Goal: Transaction & Acquisition: Purchase product/service

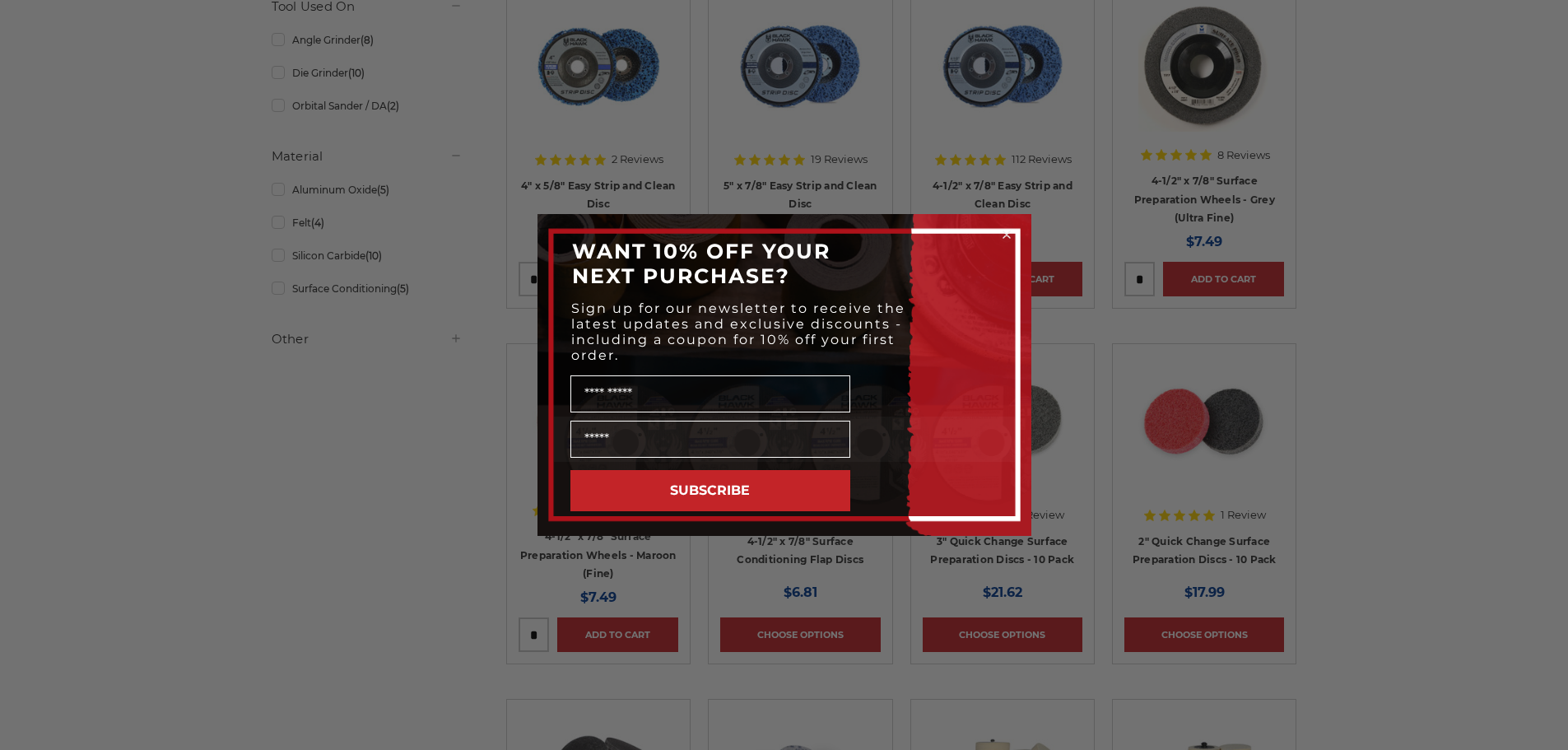
scroll to position [412, 0]
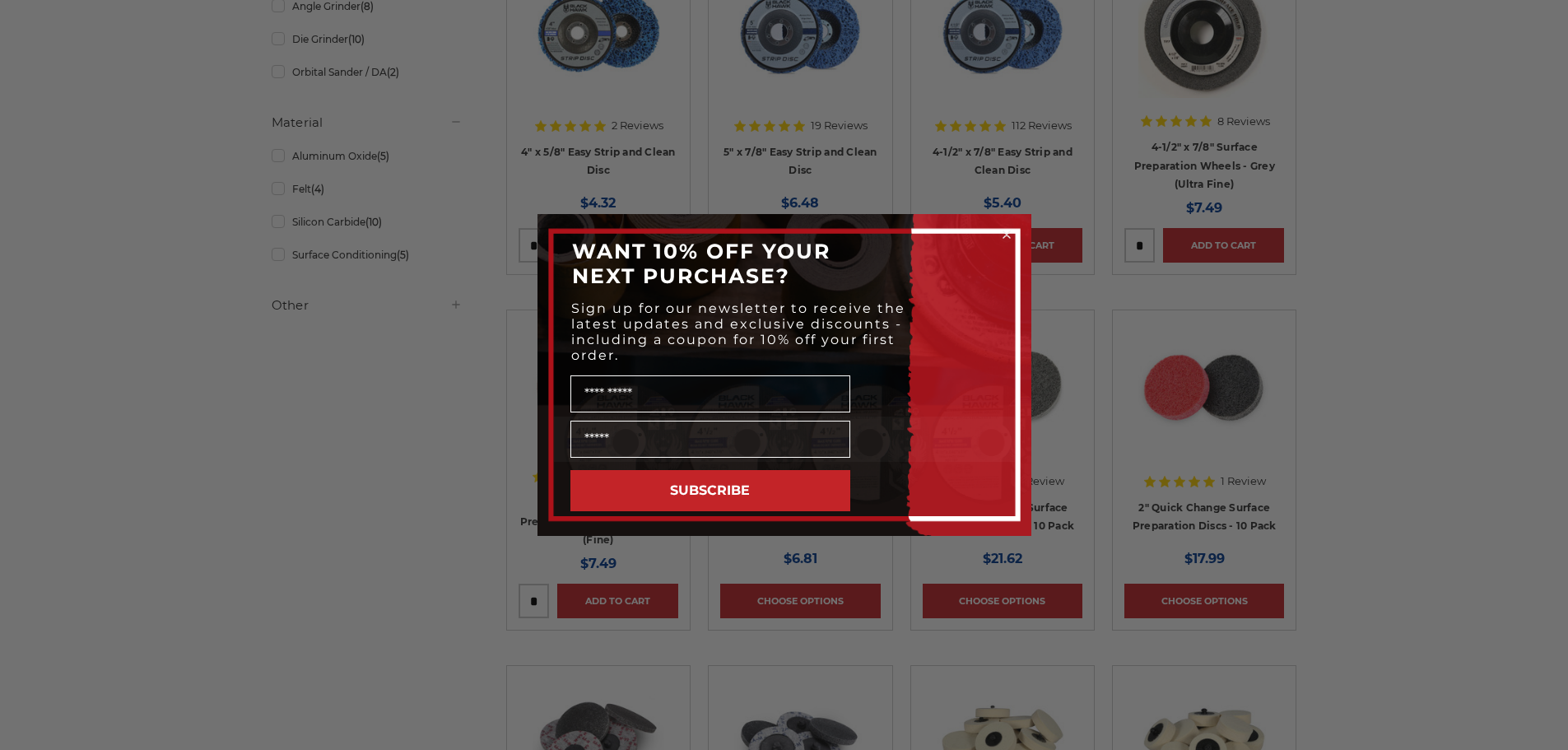
click at [1002, 233] on circle "Close dialog" at bounding box center [1006, 235] width 15 height 15
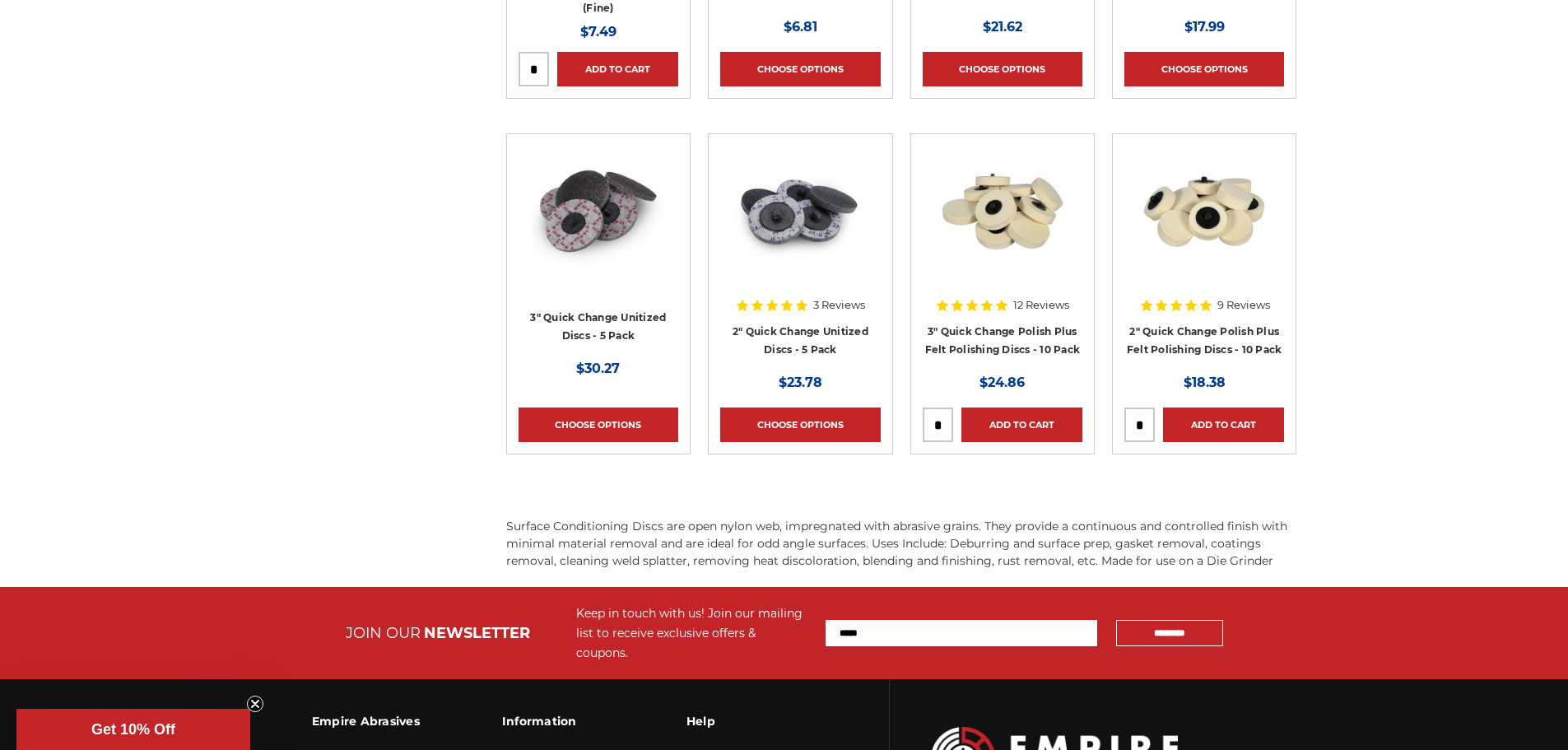
scroll to position [988, 0]
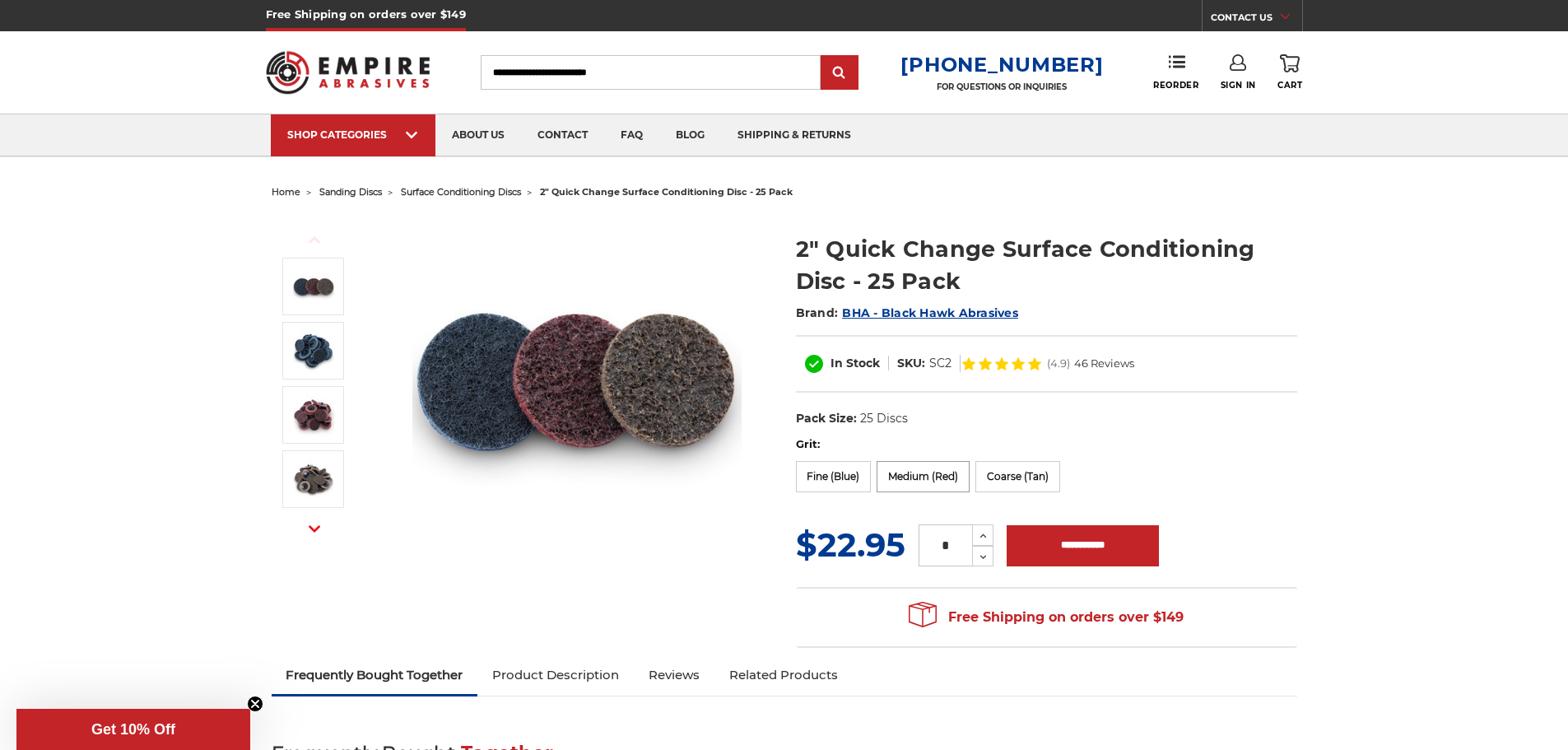
click at [941, 480] on label "Medium (Red)" at bounding box center [923, 476] width 93 height 31
